Goal: Find specific page/section: Find specific page/section

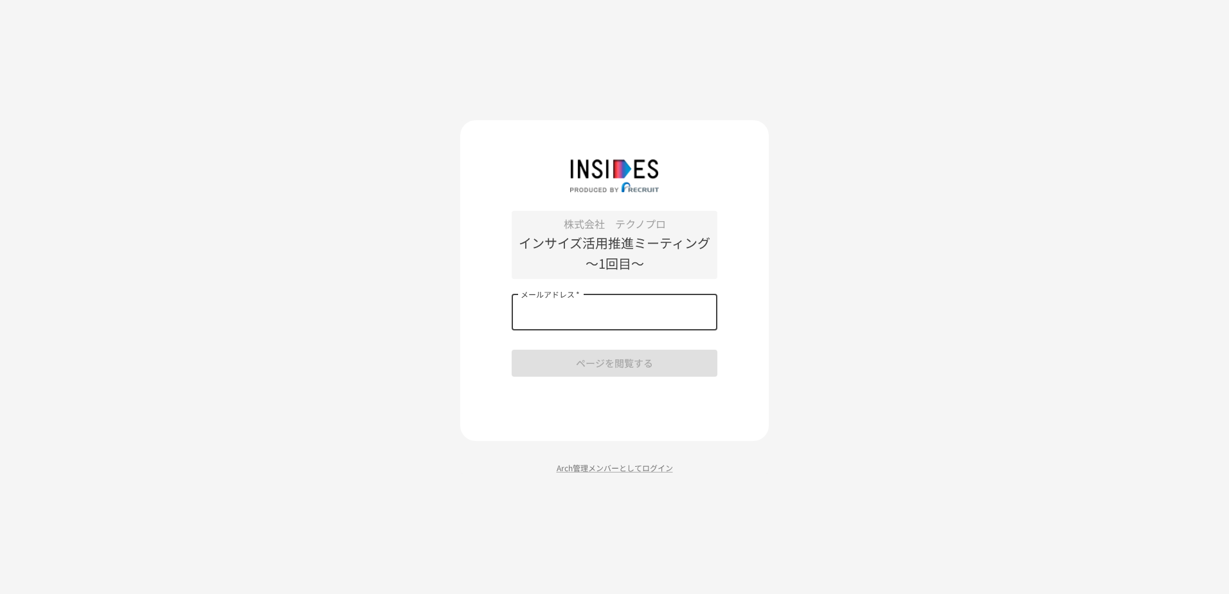
click at [573, 320] on input "メールアドレス   *" at bounding box center [615, 312] width 206 height 36
type input "**********"
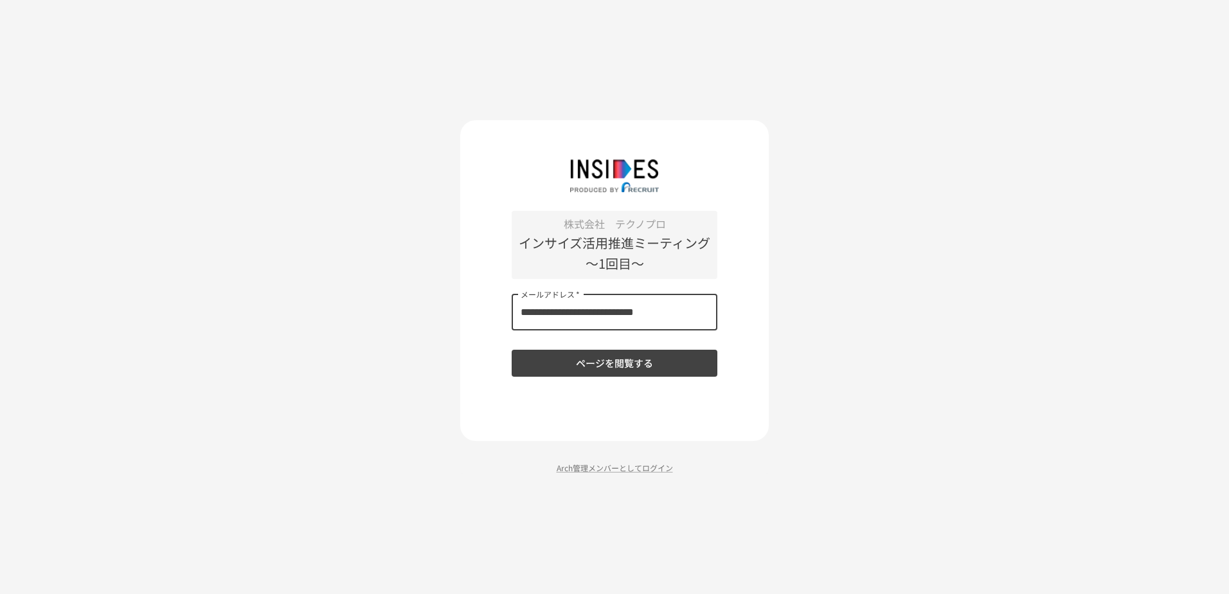
click at [583, 366] on button "ページを閲覧する" at bounding box center [615, 363] width 206 height 27
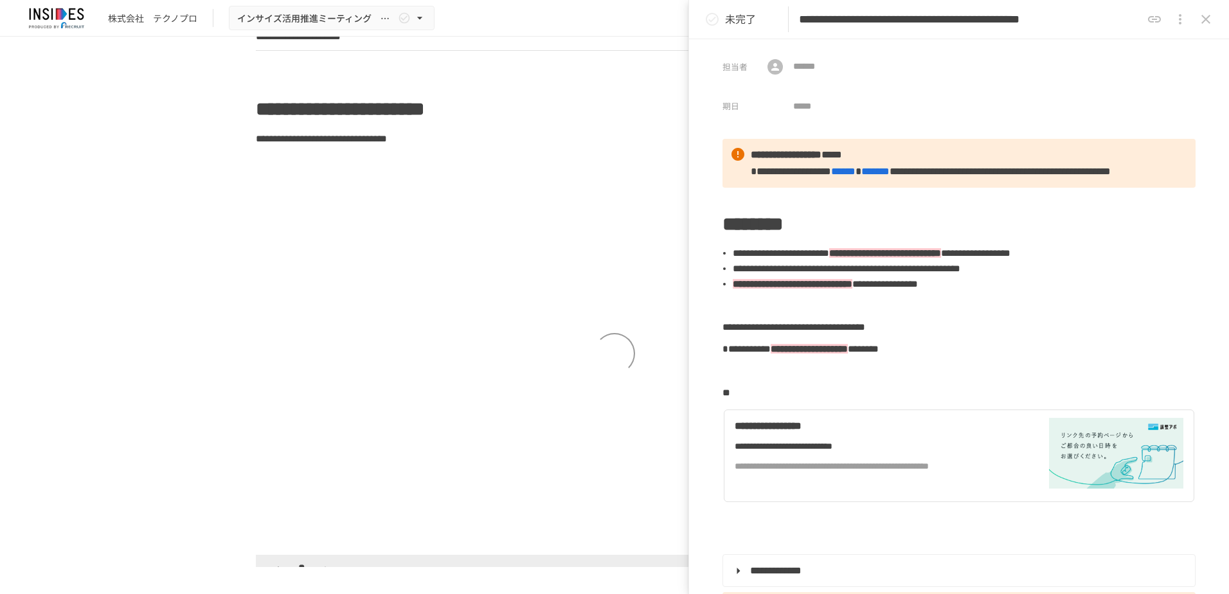
scroll to position [900, 0]
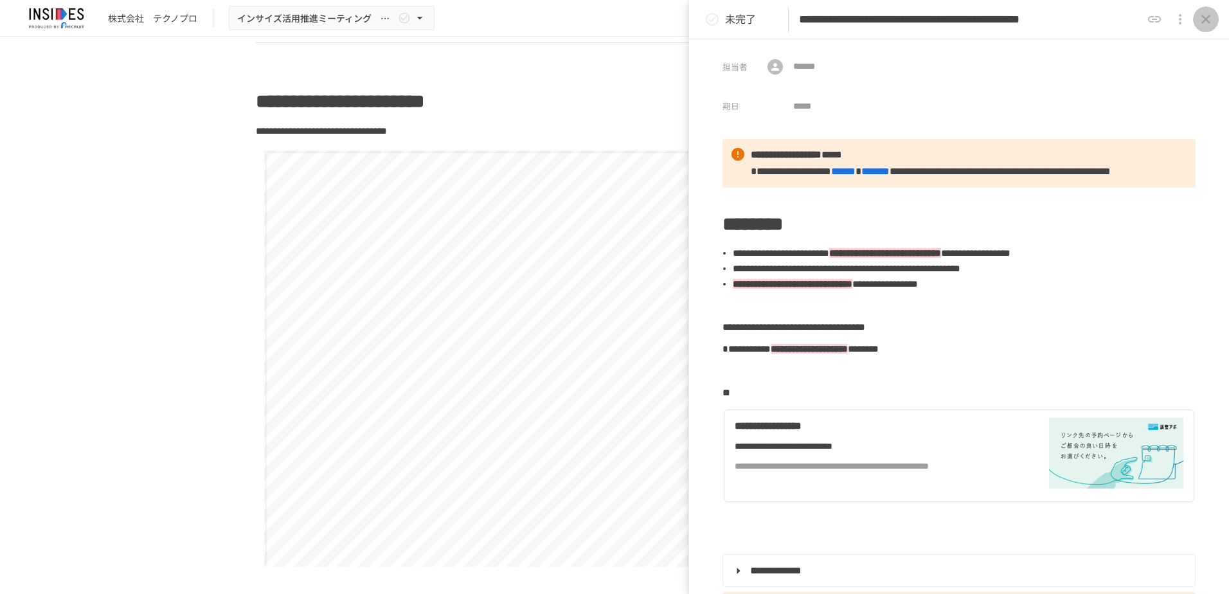
click at [1208, 20] on icon "close drawer" at bounding box center [1205, 19] width 15 height 15
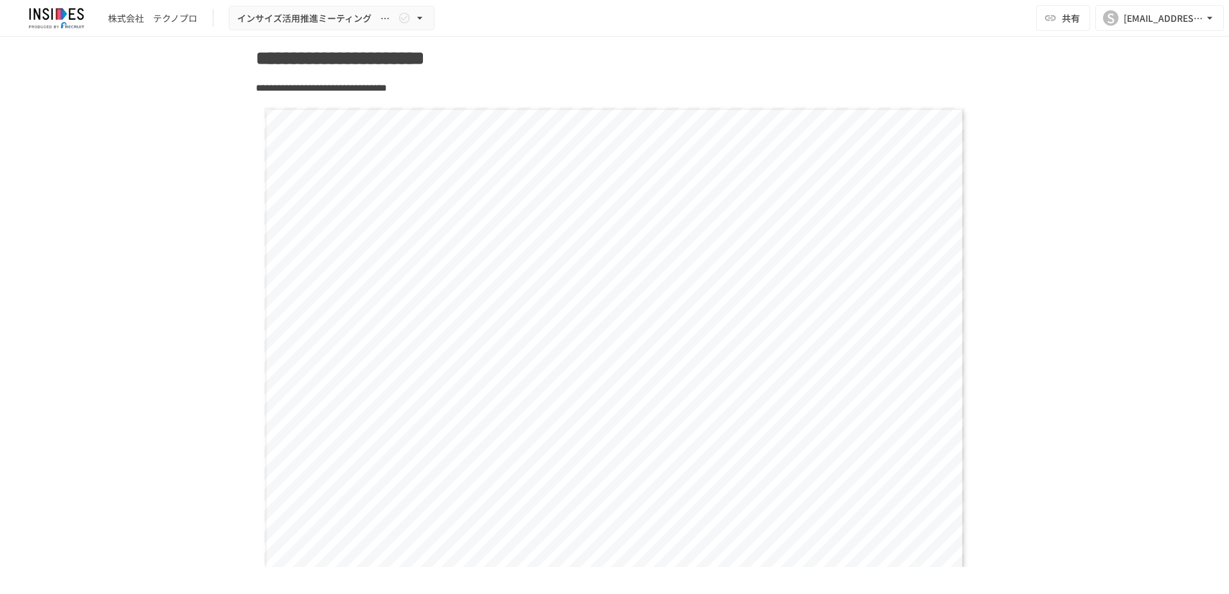
scroll to position [1157, 0]
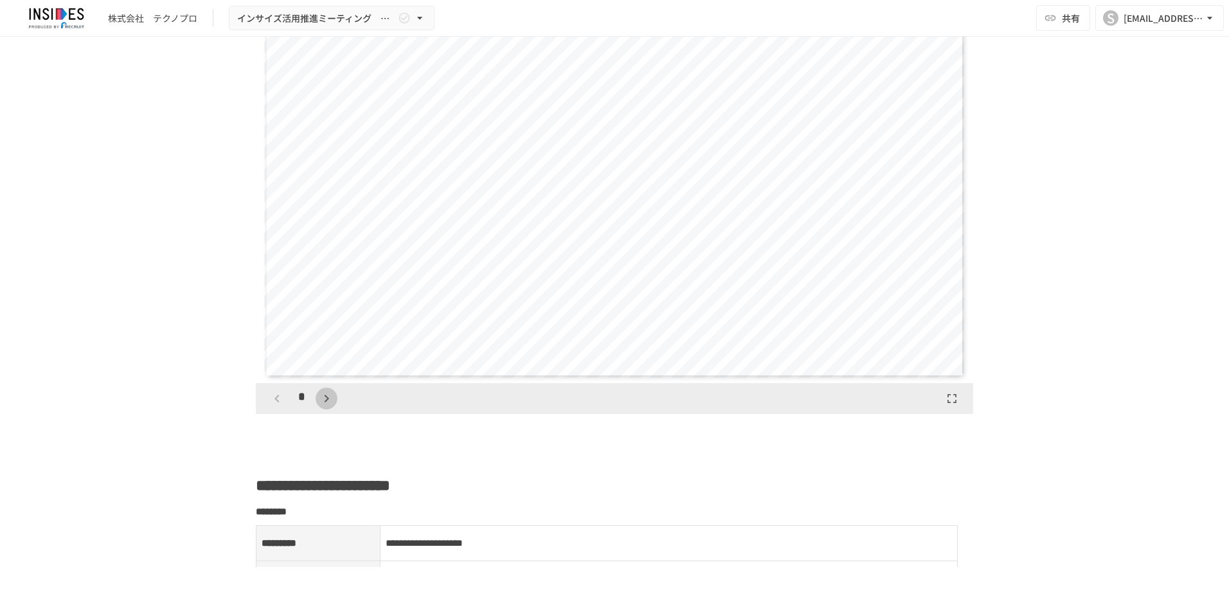
click at [321, 399] on icon "button" at bounding box center [326, 398] width 15 height 15
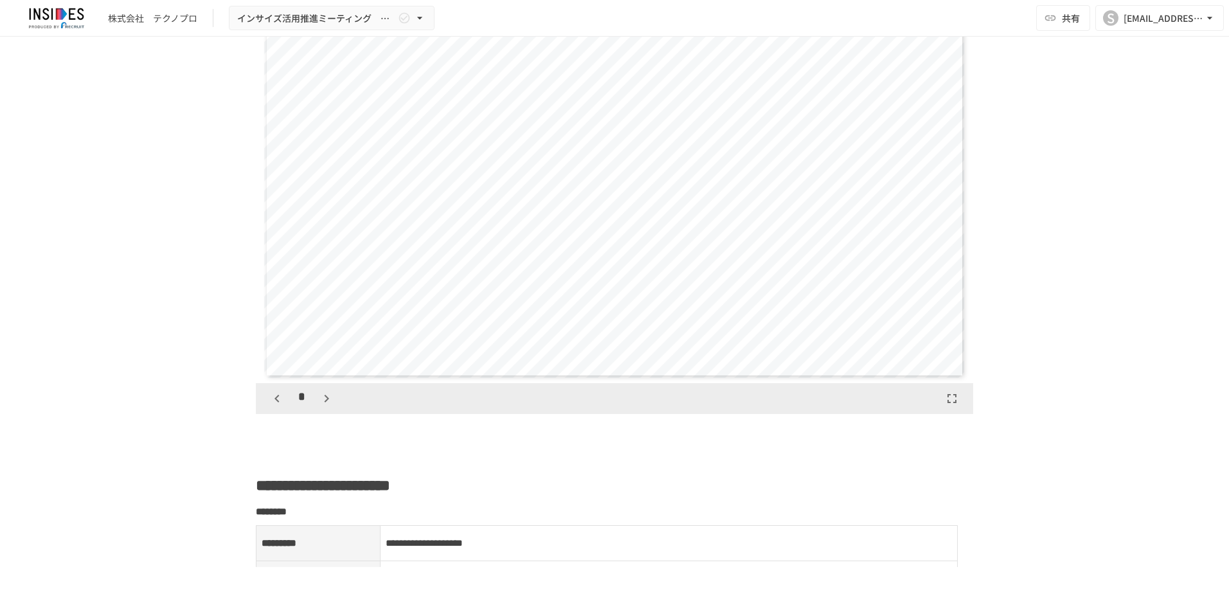
click at [321, 399] on icon "button" at bounding box center [326, 398] width 15 height 15
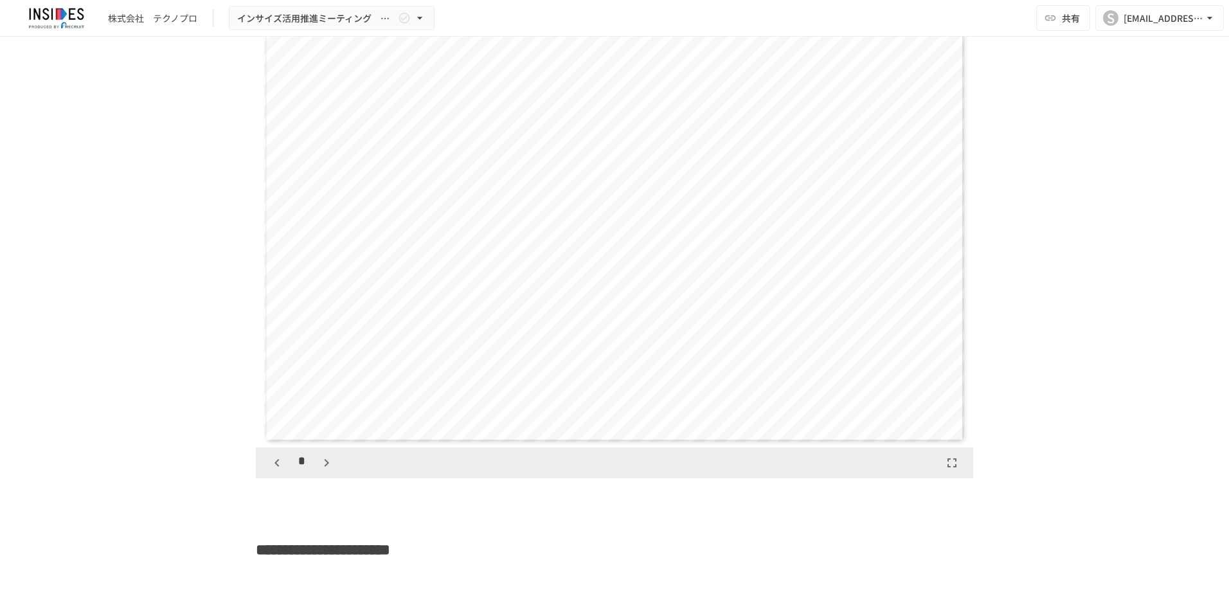
click at [323, 466] on icon "button" at bounding box center [326, 462] width 15 height 15
click at [274, 465] on icon "button" at bounding box center [276, 463] width 4 height 8
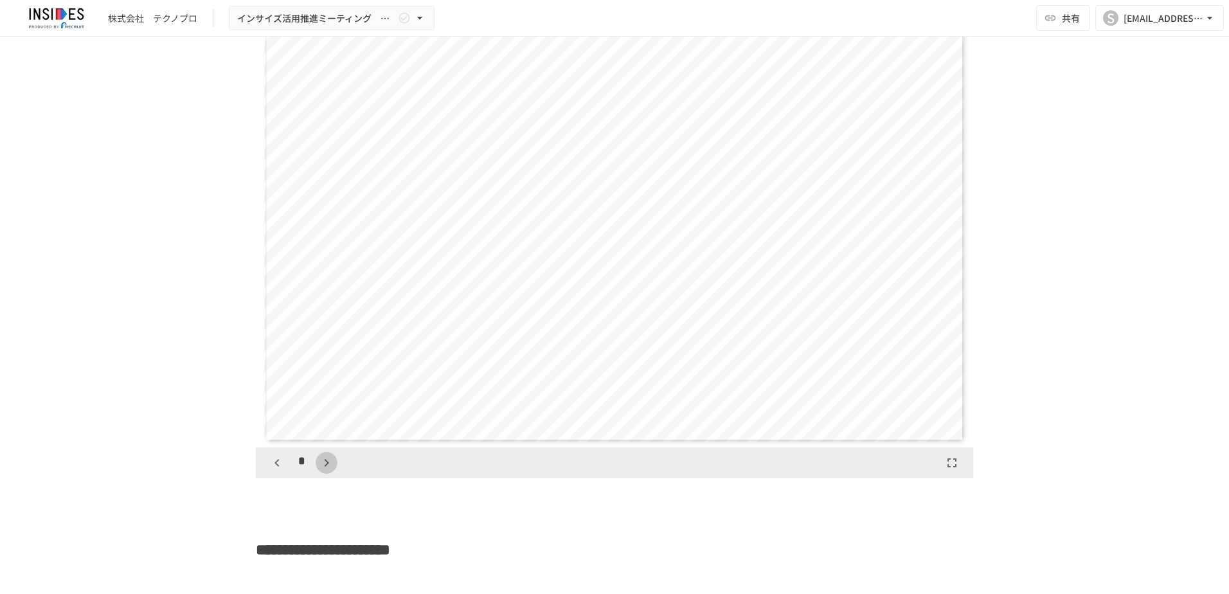
click at [319, 463] on icon "button" at bounding box center [326, 462] width 15 height 15
click at [322, 463] on button "button" at bounding box center [333, 463] width 22 height 22
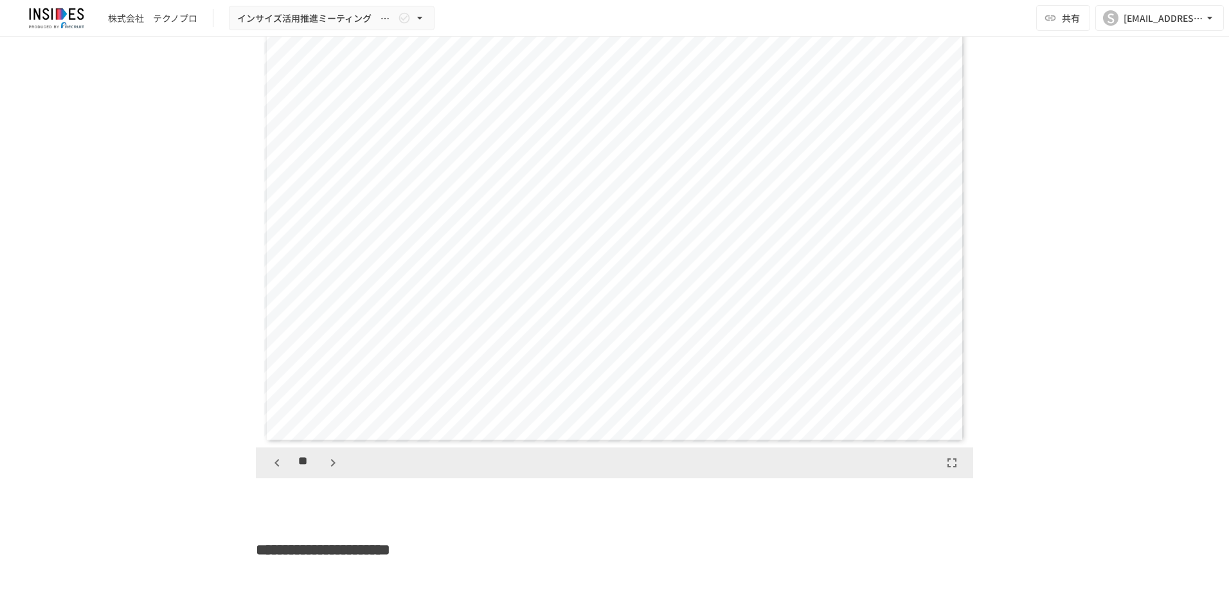
click at [322, 463] on button "button" at bounding box center [333, 463] width 22 height 22
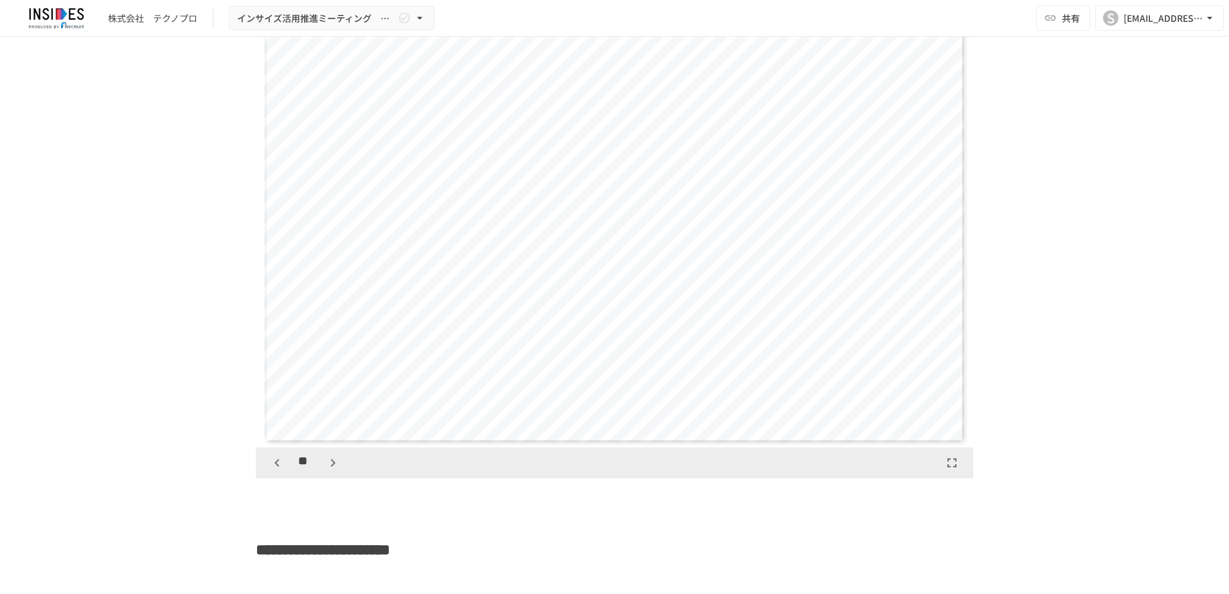
click at [322, 463] on button "button" at bounding box center [333, 463] width 22 height 22
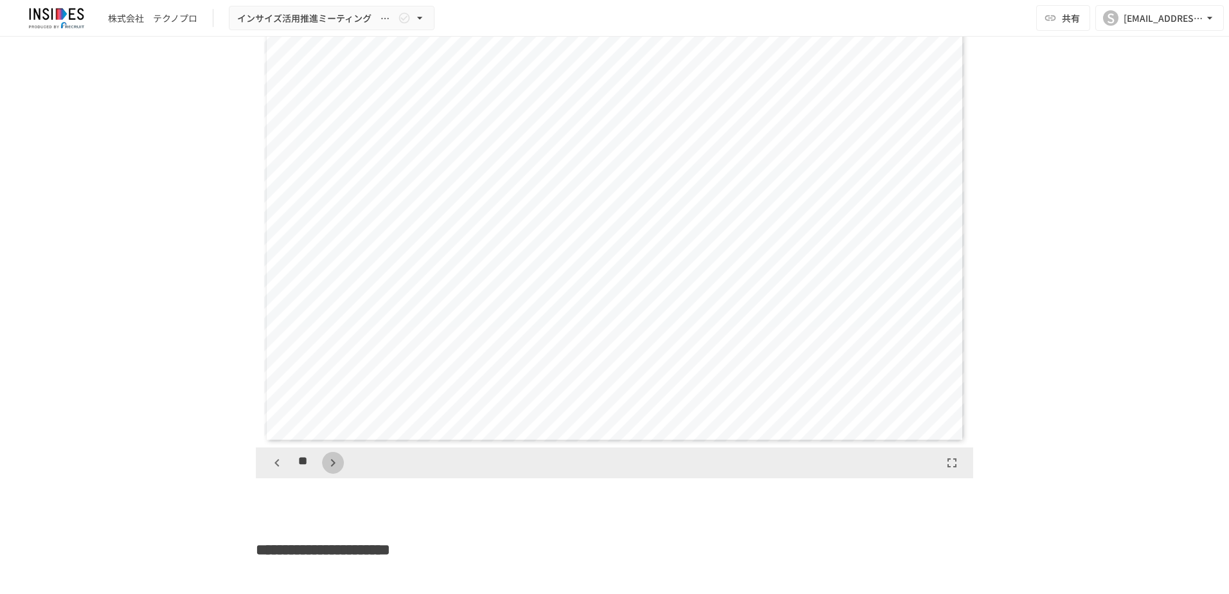
click at [322, 464] on button "button" at bounding box center [333, 463] width 22 height 22
click at [322, 465] on button "button" at bounding box center [333, 463] width 22 height 22
click at [325, 465] on icon "button" at bounding box center [332, 462] width 15 height 15
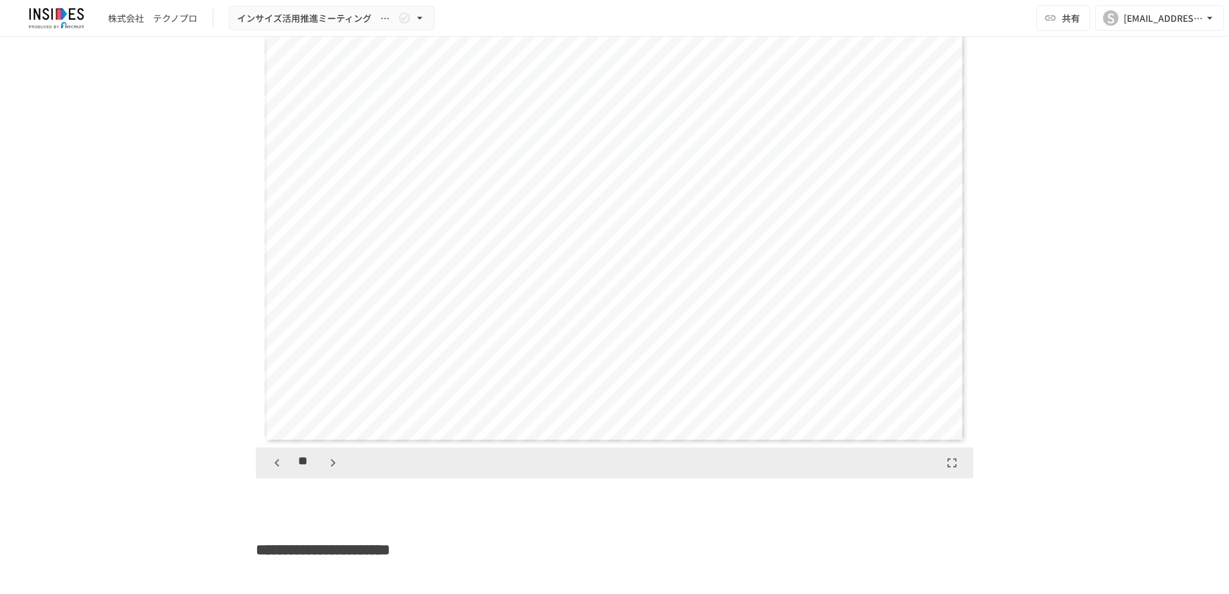
click at [325, 465] on icon "button" at bounding box center [332, 462] width 15 height 15
click at [320, 465] on div "**" at bounding box center [305, 463] width 78 height 22
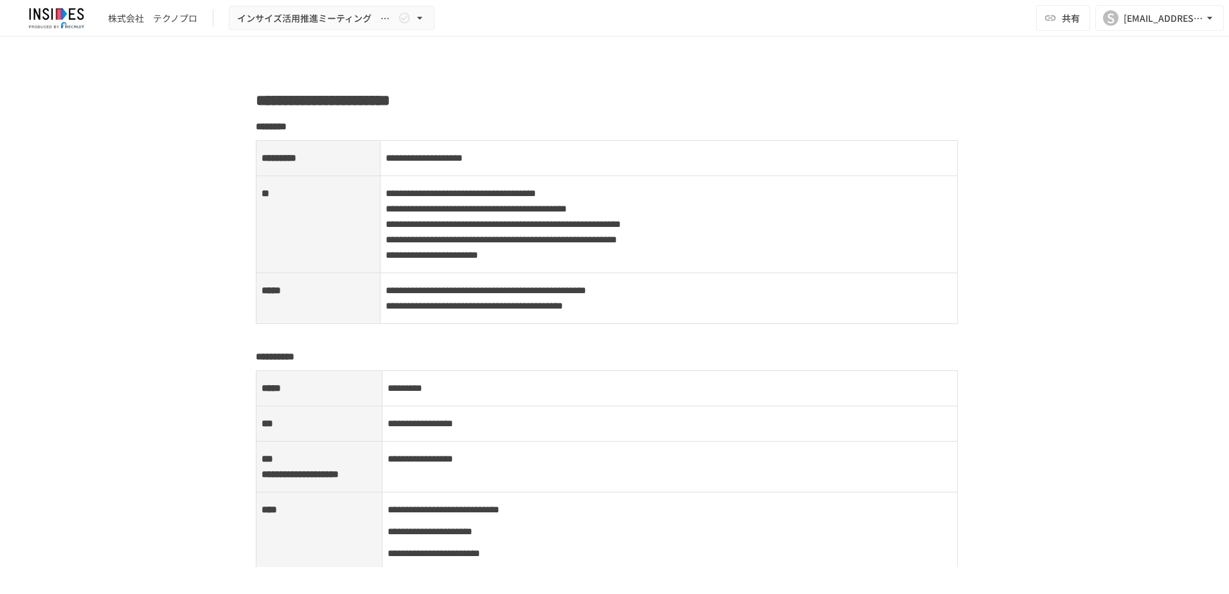
scroll to position [1543, 0]
drag, startPoint x: 381, startPoint y: 255, endPoint x: 660, endPoint y: 284, distance: 279.9
click at [660, 263] on p "**********" at bounding box center [669, 223] width 567 height 78
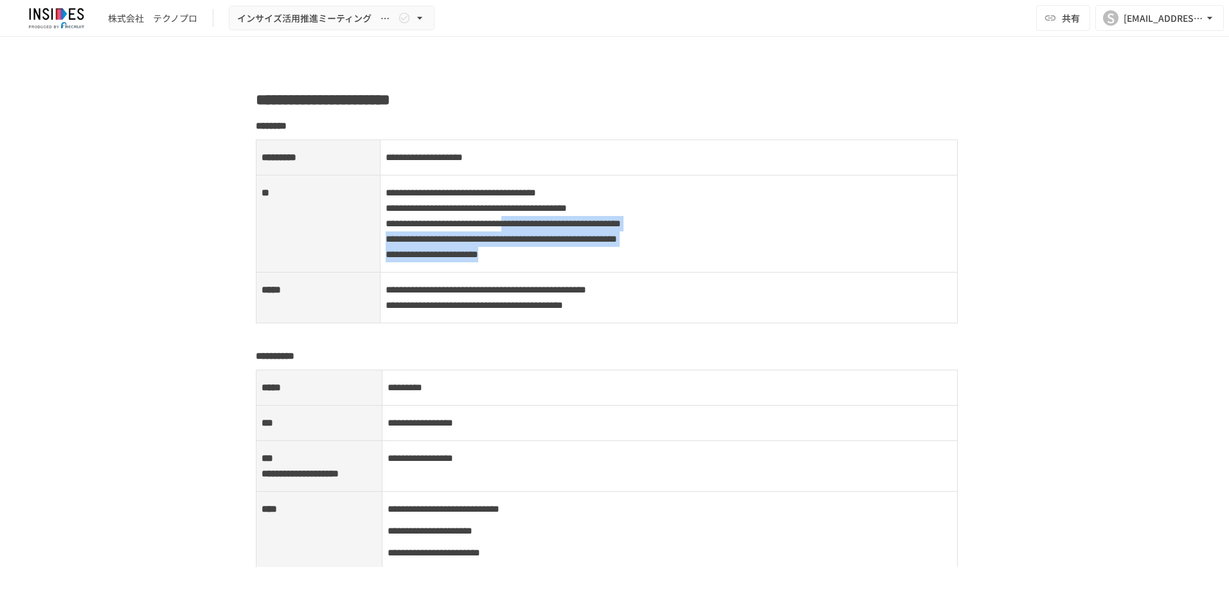
drag, startPoint x: 656, startPoint y: 289, endPoint x: 663, endPoint y: 229, distance: 60.8
click at [663, 229] on p "**********" at bounding box center [669, 223] width 567 height 78
click at [474, 314] on p "**********" at bounding box center [669, 298] width 567 height 32
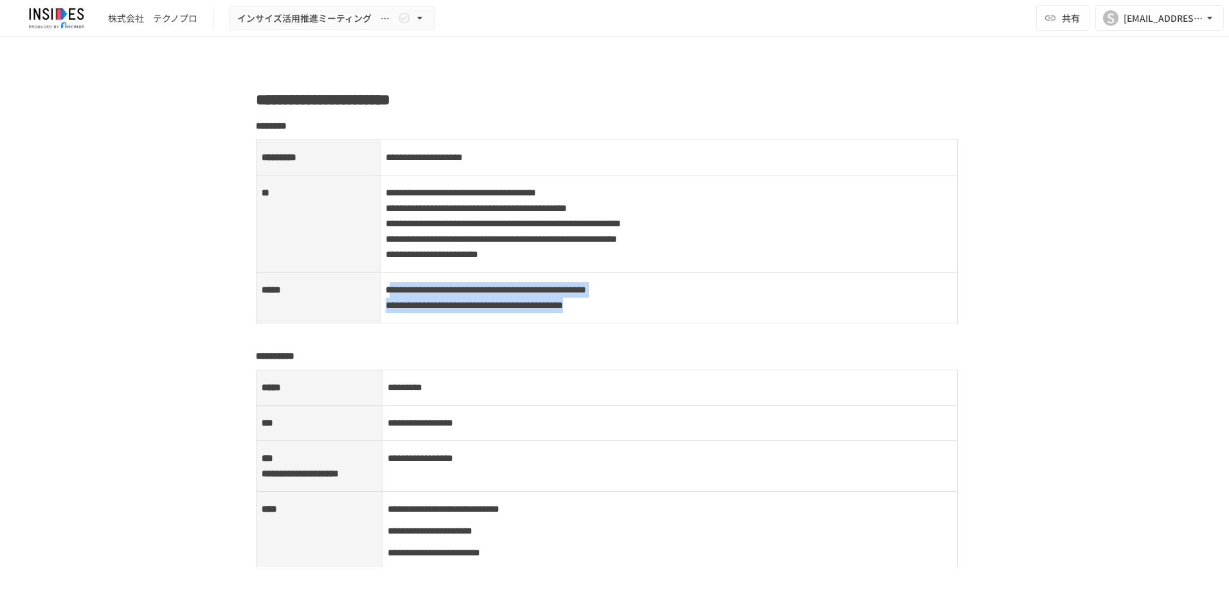
drag, startPoint x: 387, startPoint y: 319, endPoint x: 867, endPoint y: 336, distance: 479.8
click at [867, 314] on p "**********" at bounding box center [669, 298] width 567 height 32
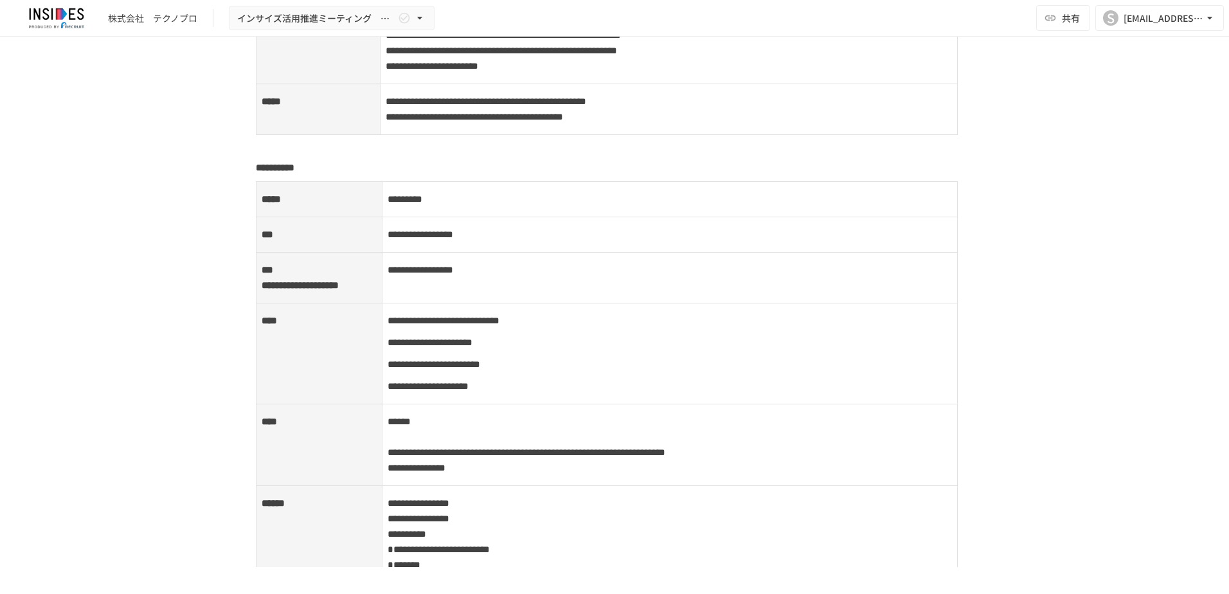
scroll to position [1736, 0]
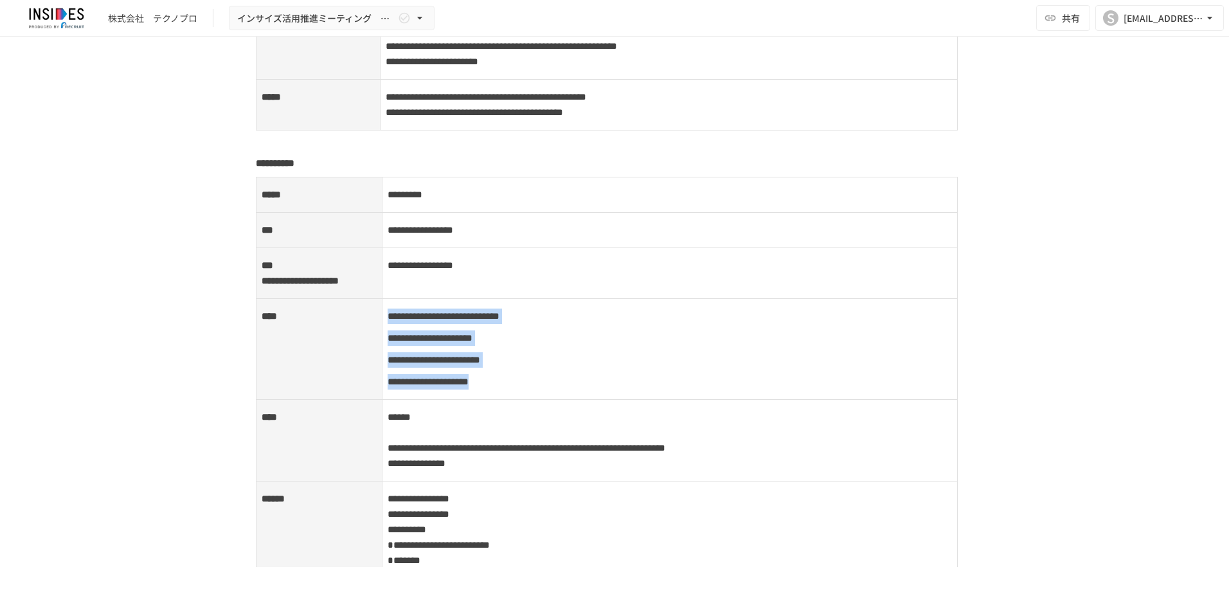
drag, startPoint x: 382, startPoint y: 363, endPoint x: 602, endPoint y: 427, distance: 229.0
click at [602, 400] on td "**********" at bounding box center [670, 349] width 576 height 101
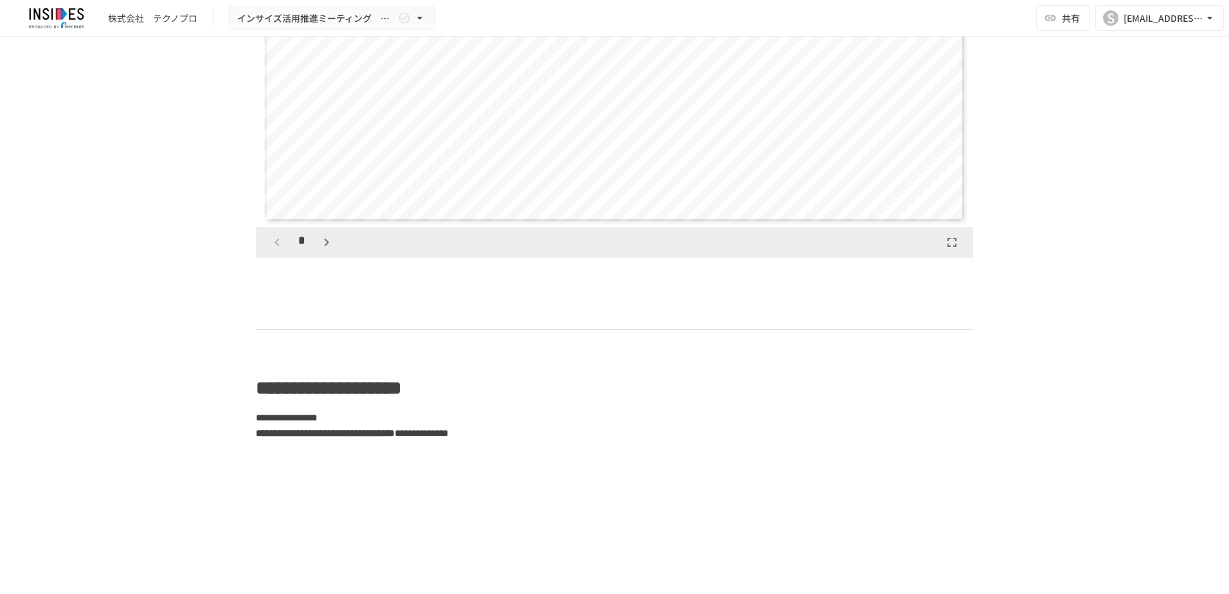
scroll to position [2828, 0]
click at [324, 248] on icon "button" at bounding box center [326, 240] width 15 height 15
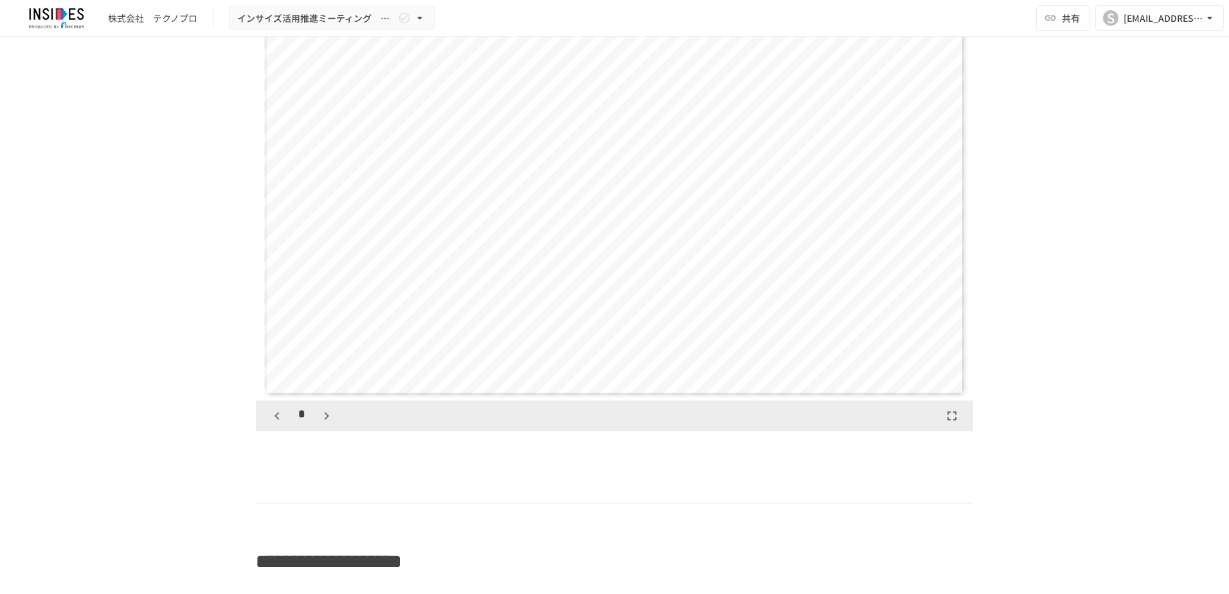
scroll to position [2636, 0]
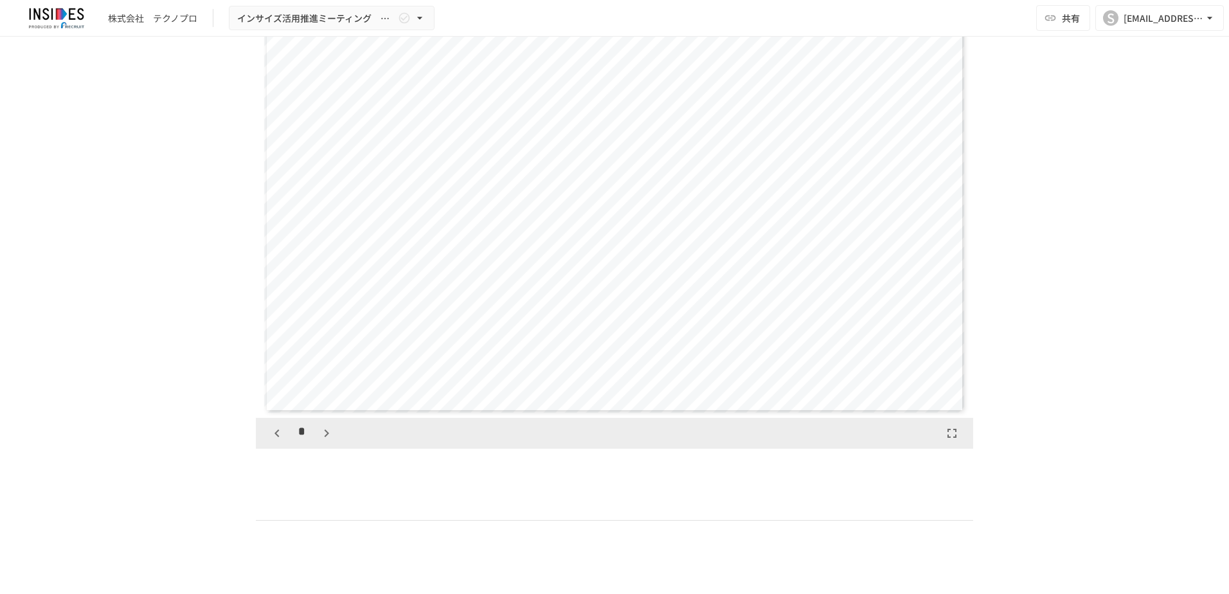
click at [320, 441] on icon "button" at bounding box center [326, 433] width 15 height 15
click at [320, 444] on div "*" at bounding box center [301, 433] width 71 height 22
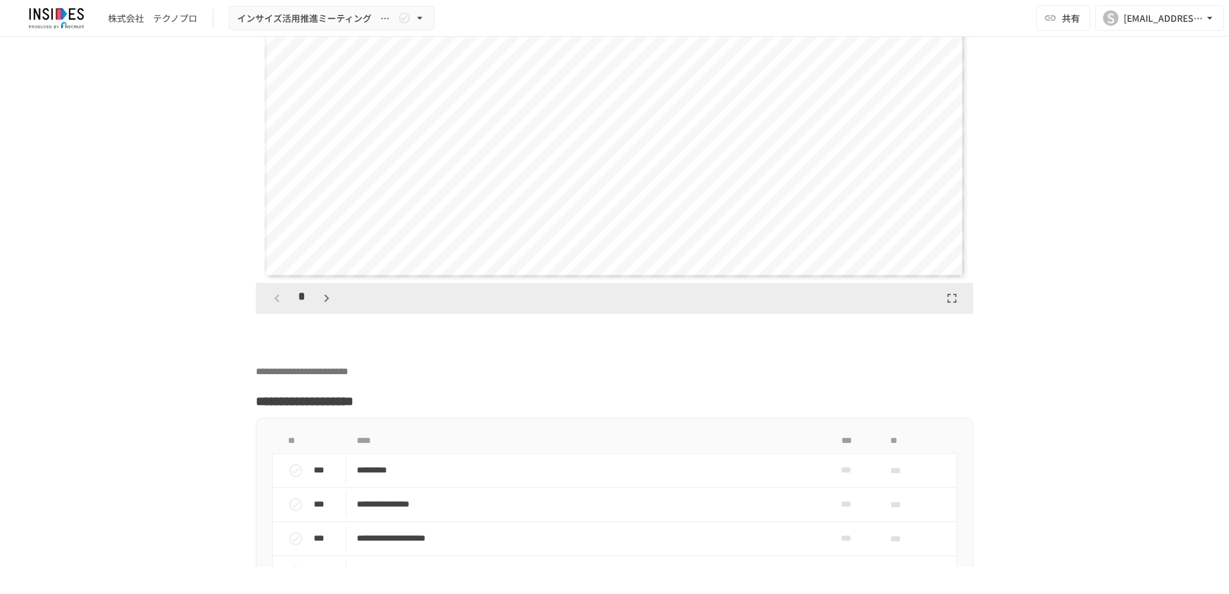
scroll to position [3307, 0]
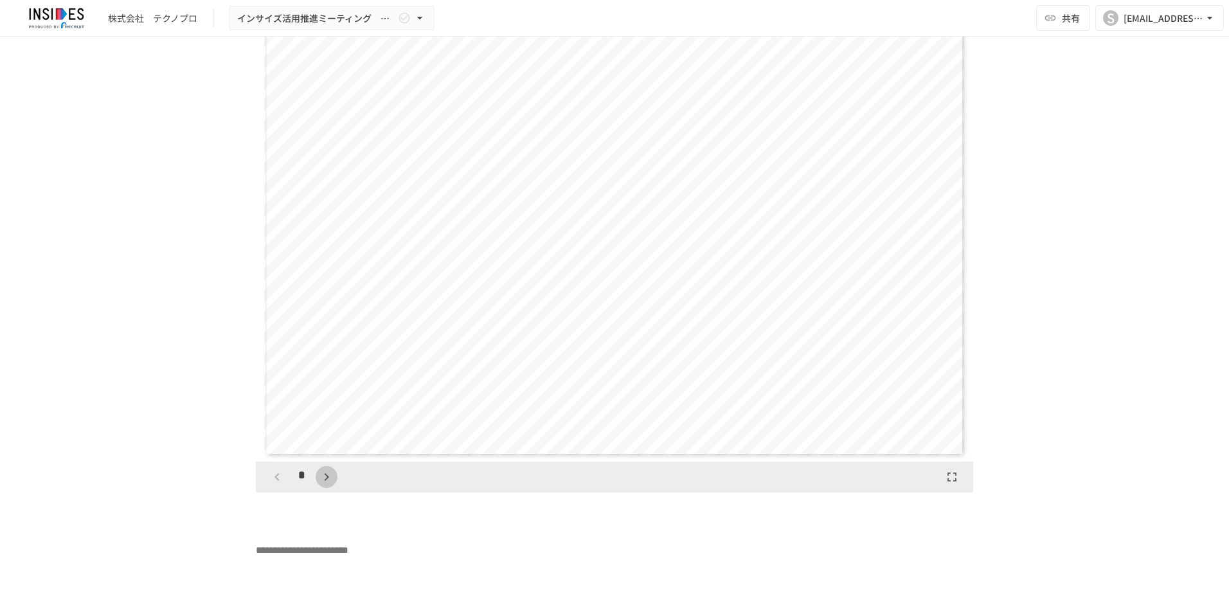
click at [323, 485] on icon "button" at bounding box center [326, 476] width 15 height 15
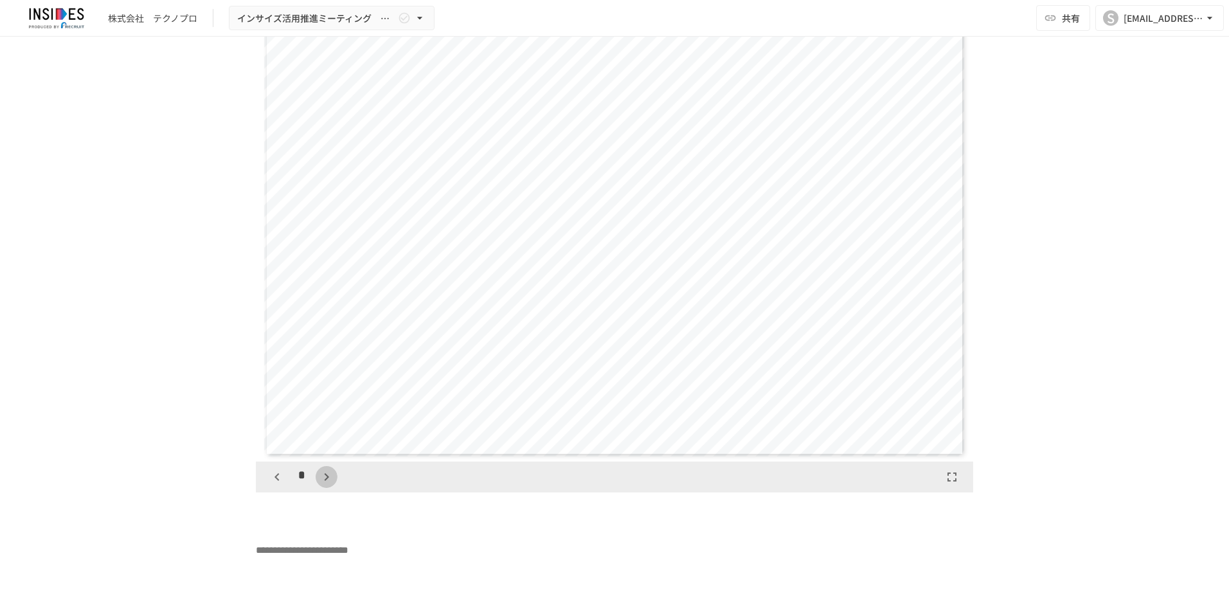
scroll to position [2475, 0]
click at [323, 488] on div "*" at bounding box center [301, 477] width 71 height 22
